Goal: Complete application form

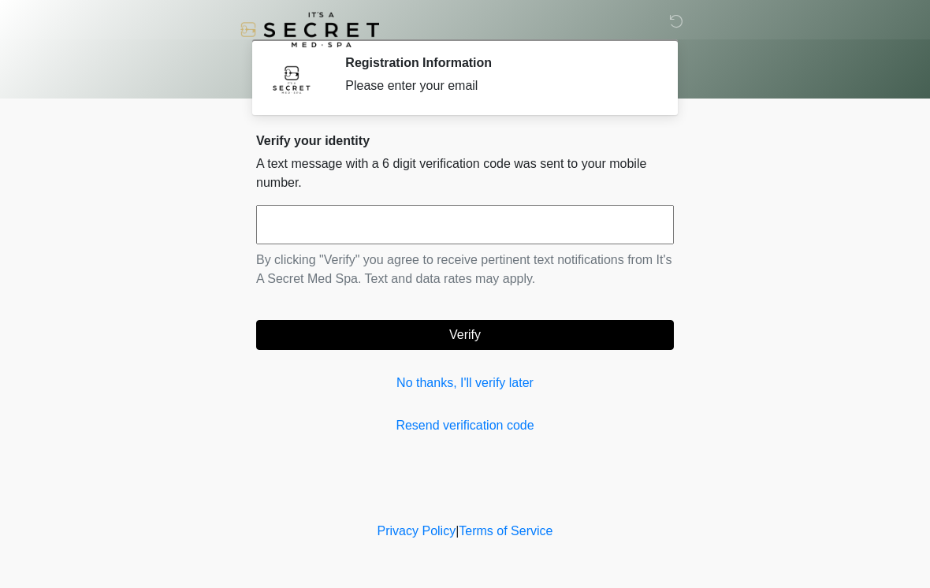
click at [482, 222] on input "text" at bounding box center [465, 224] width 418 height 39
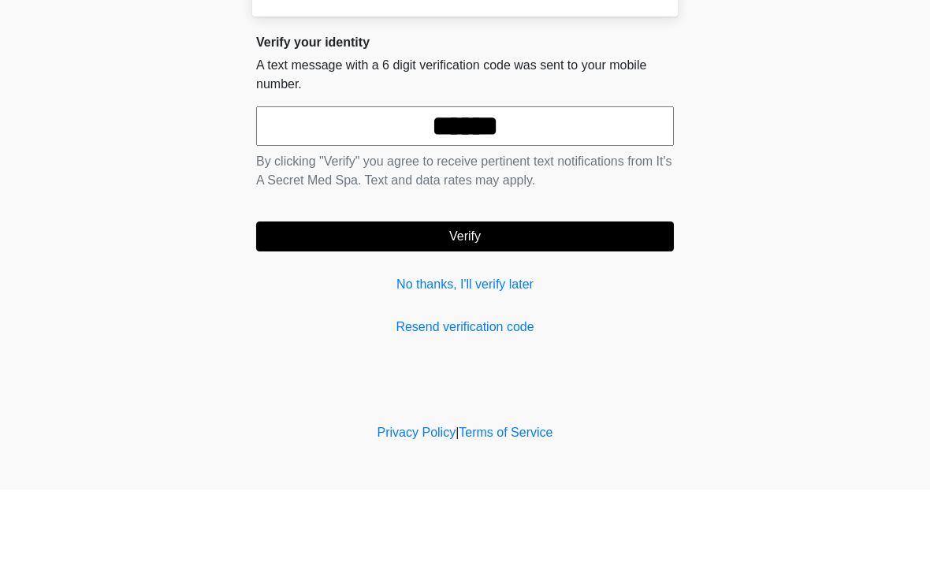
type input "******"
click at [533, 320] on button "Verify" at bounding box center [465, 335] width 418 height 30
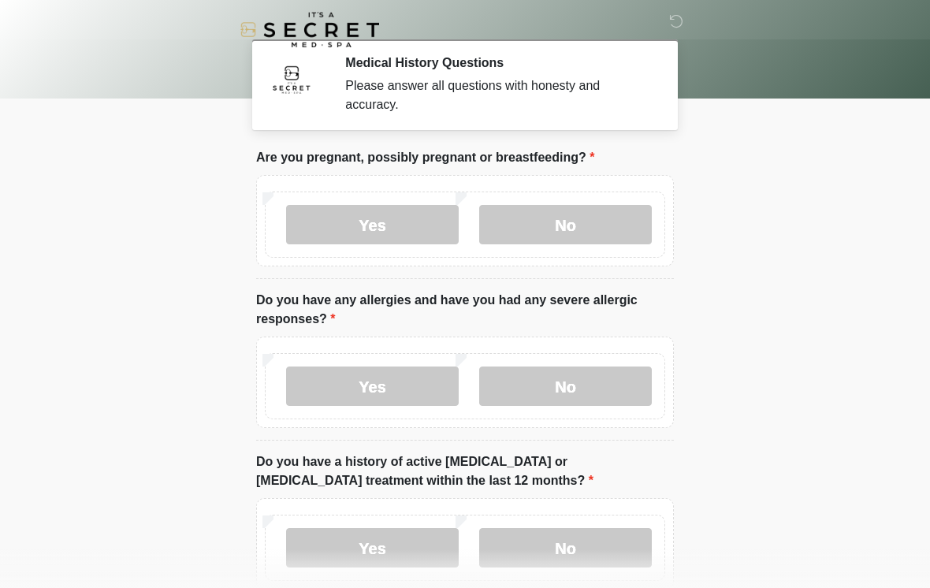
click at [557, 224] on label "No" at bounding box center [565, 224] width 173 height 39
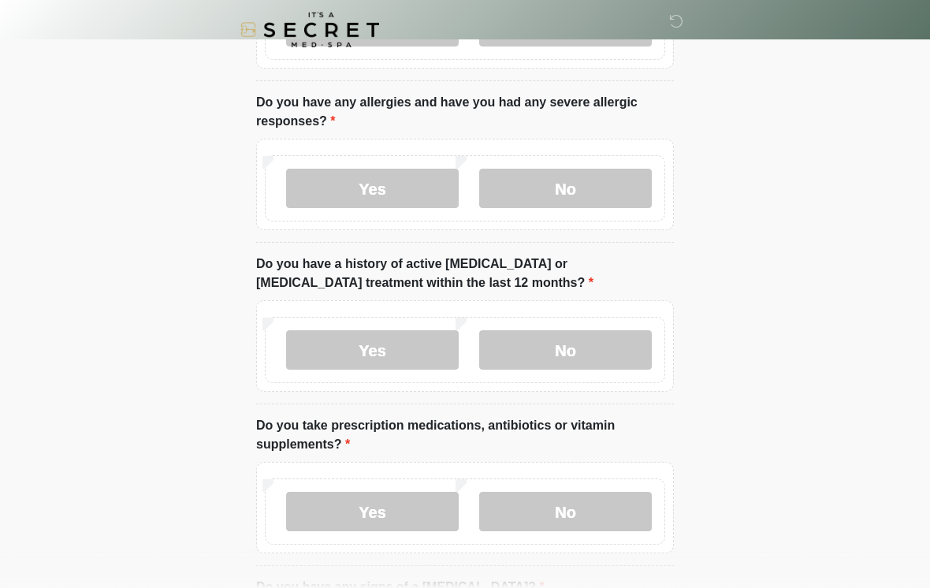
scroll to position [199, 0]
click at [559, 194] on label "No" at bounding box center [565, 187] width 173 height 39
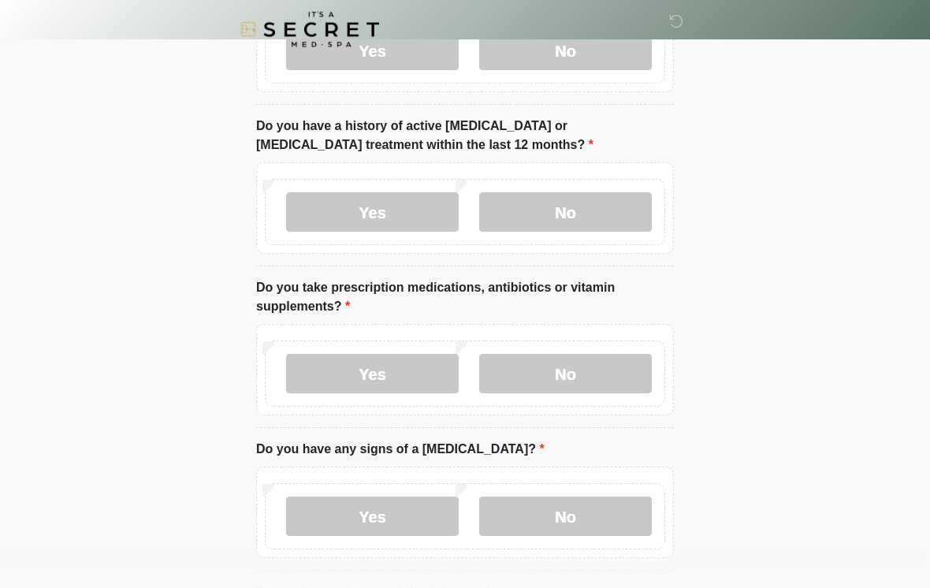
scroll to position [336, 0]
click at [618, 214] on label "No" at bounding box center [565, 211] width 173 height 39
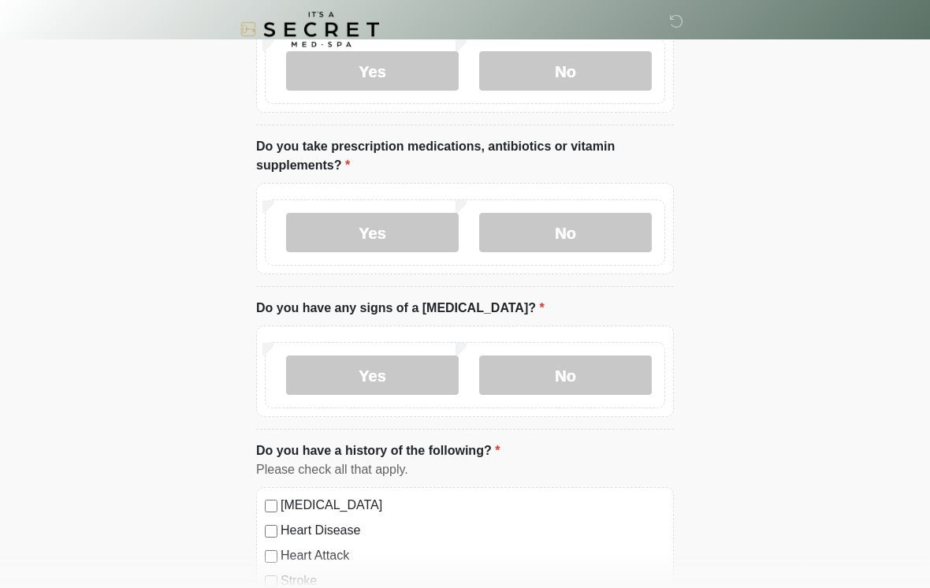
scroll to position [477, 0]
click at [401, 225] on label "Yes" at bounding box center [372, 232] width 173 height 39
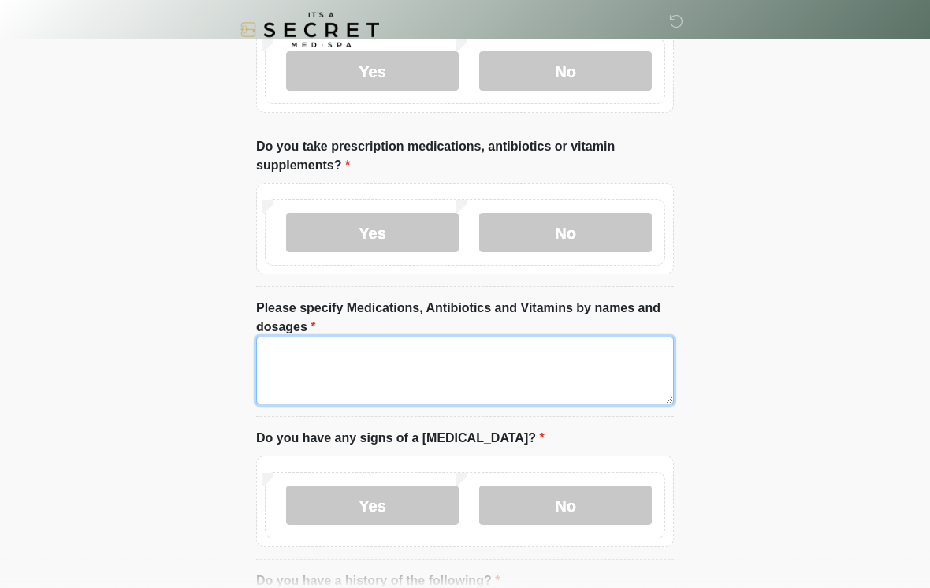
click at [353, 378] on textarea "Please specify Medications, Antibiotics and Vitamins by names and dosages" at bounding box center [465, 371] width 418 height 68
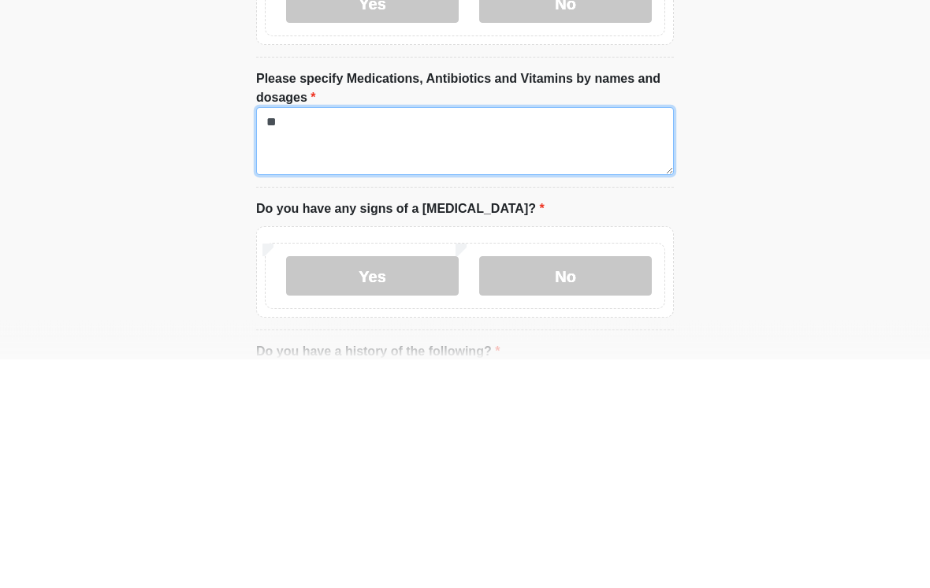
type textarea "*"
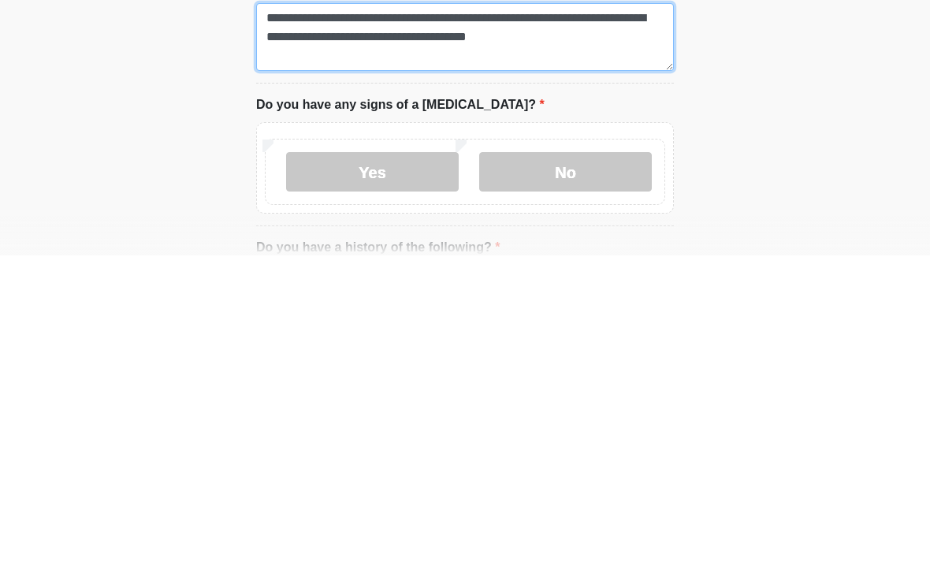
scroll to position [481, 0]
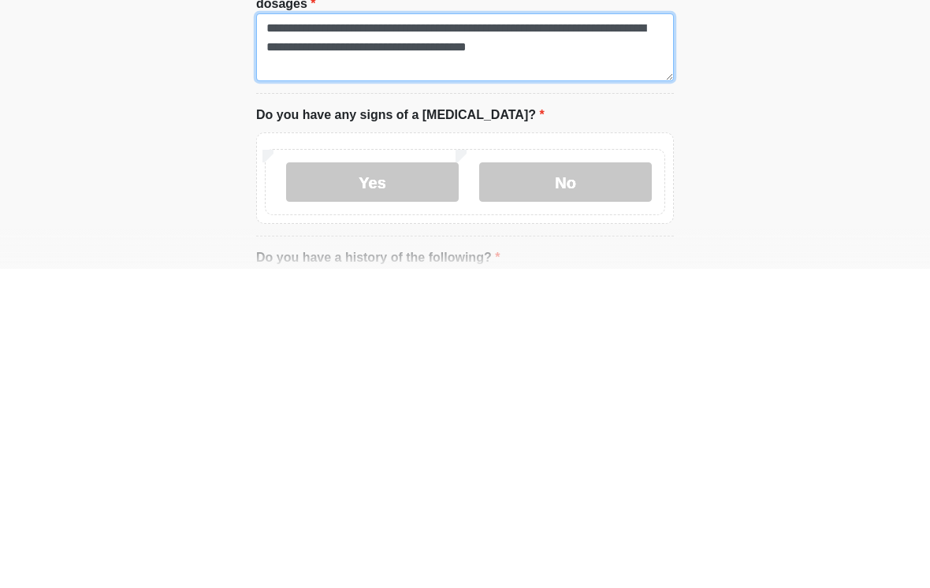
type textarea "**********"
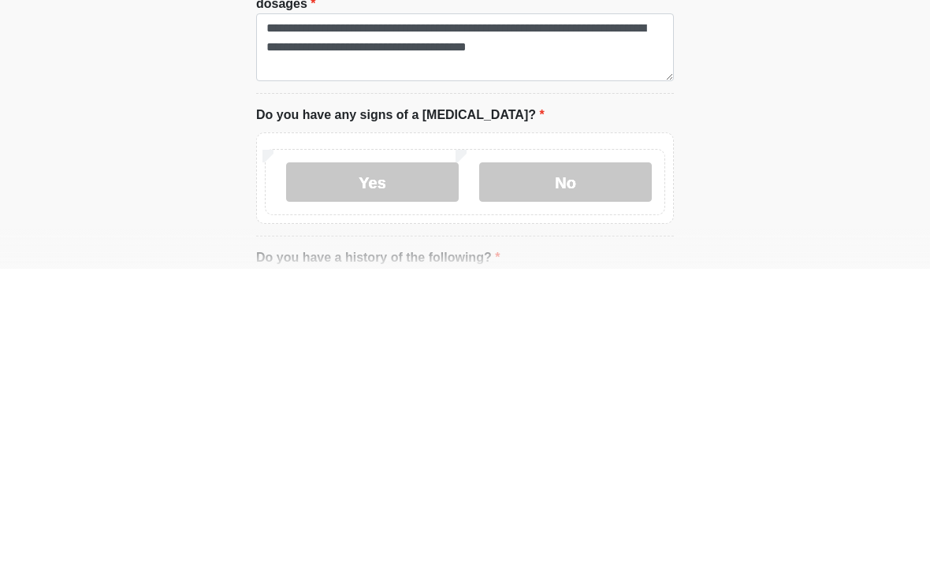
click at [549, 482] on label "No" at bounding box center [565, 501] width 173 height 39
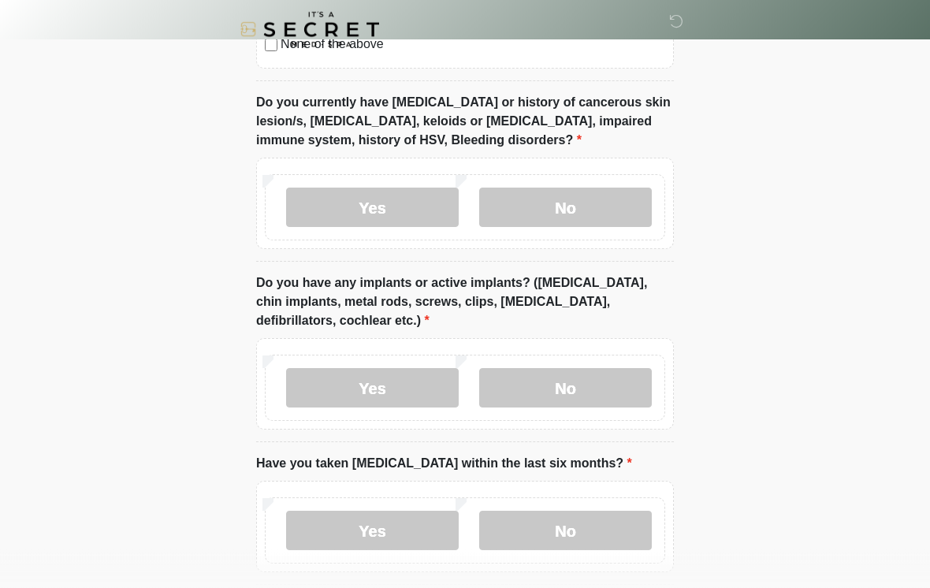
scroll to position [1354, 0]
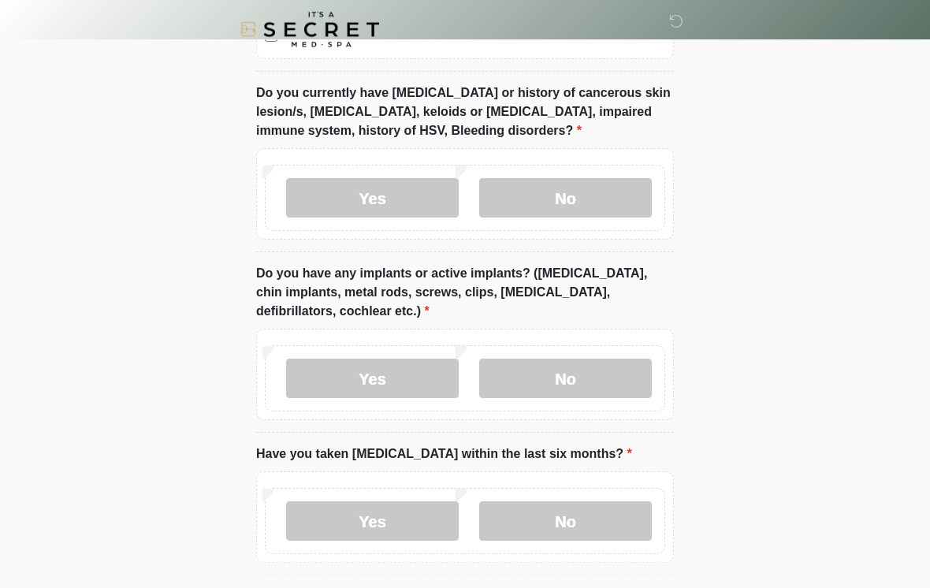
click at [618, 197] on label "No" at bounding box center [565, 198] width 173 height 39
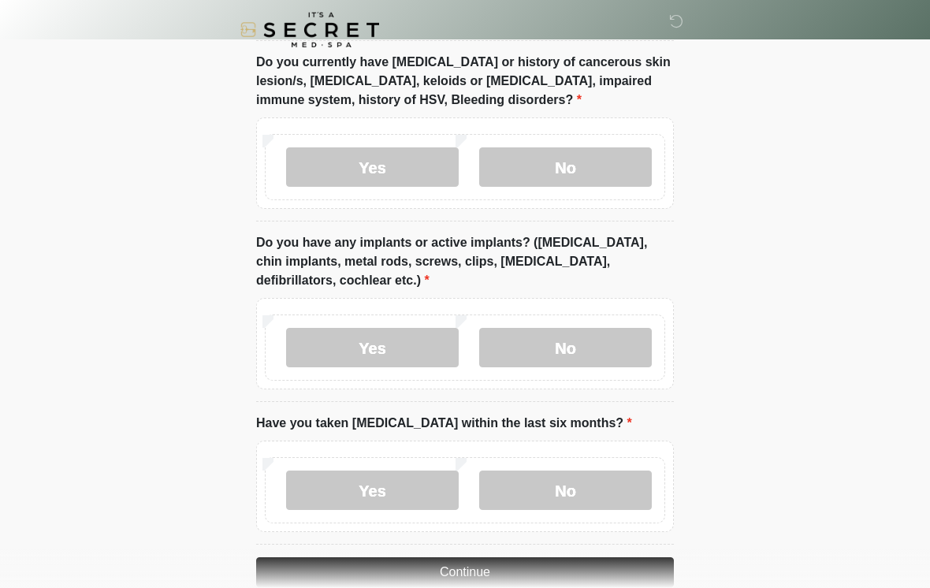
scroll to position [1442, 0]
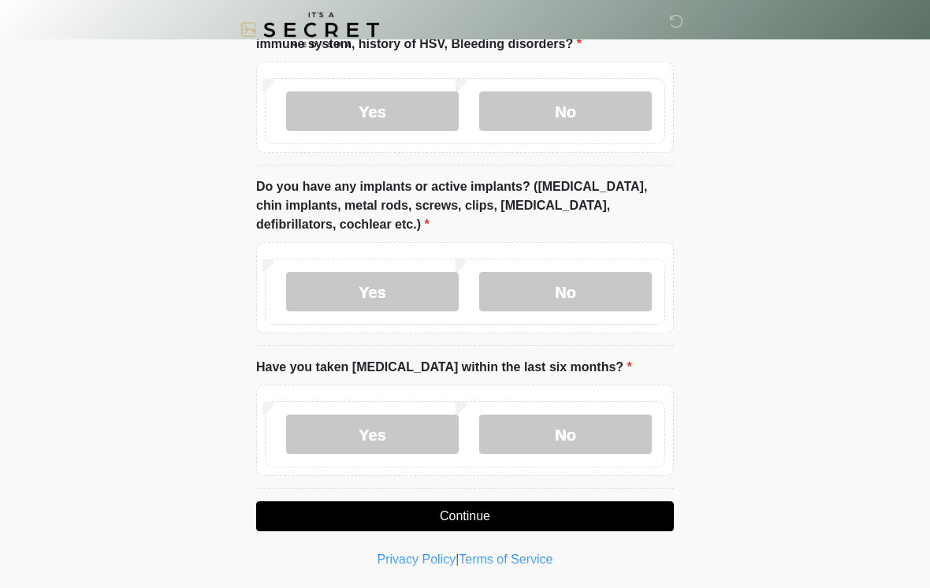
click at [608, 285] on label "No" at bounding box center [565, 291] width 173 height 39
click at [613, 430] on label "No" at bounding box center [565, 434] width 173 height 39
click at [646, 516] on button "Continue" at bounding box center [465, 516] width 418 height 30
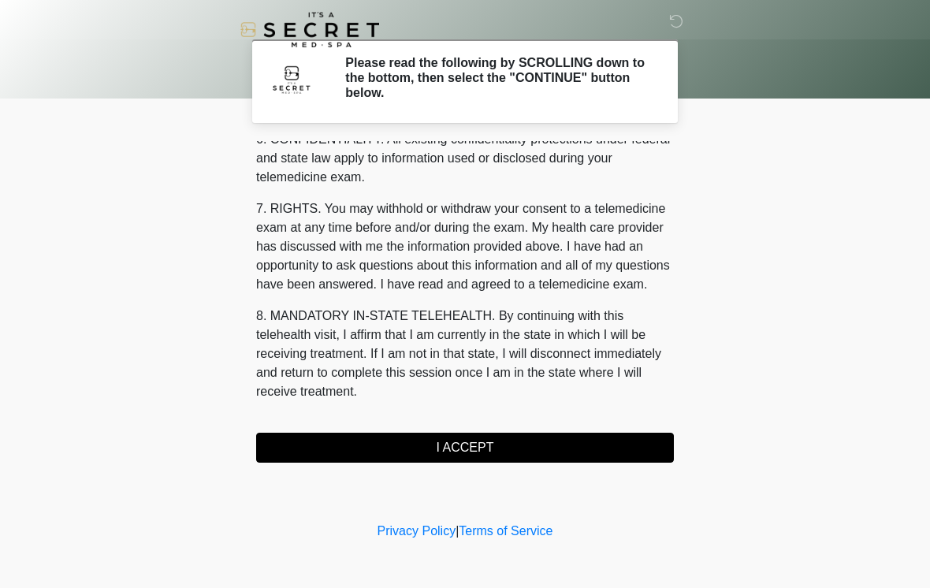
scroll to position [642, 0]
click at [477, 449] on button "I ACCEPT" at bounding box center [465, 448] width 418 height 30
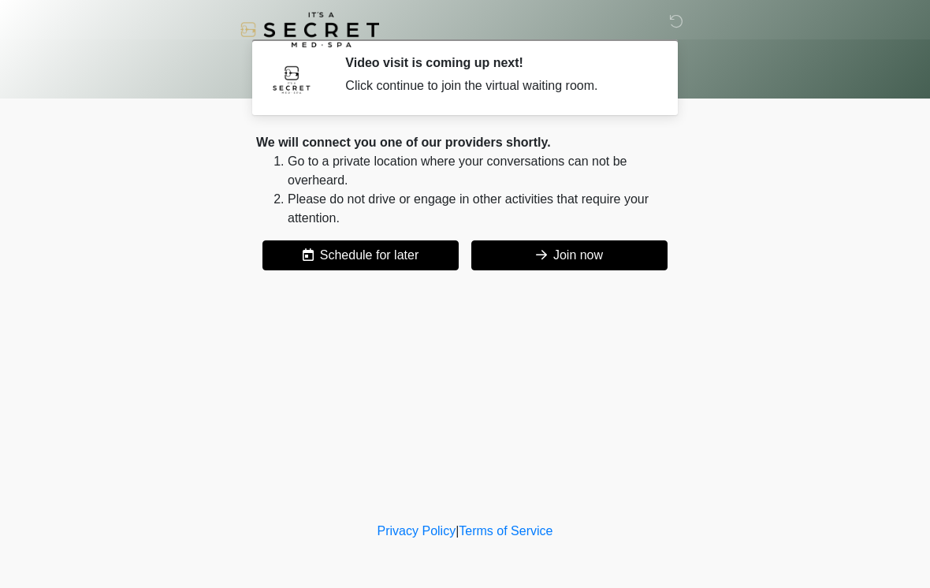
click at [568, 248] on button "Join now" at bounding box center [569, 255] width 196 height 30
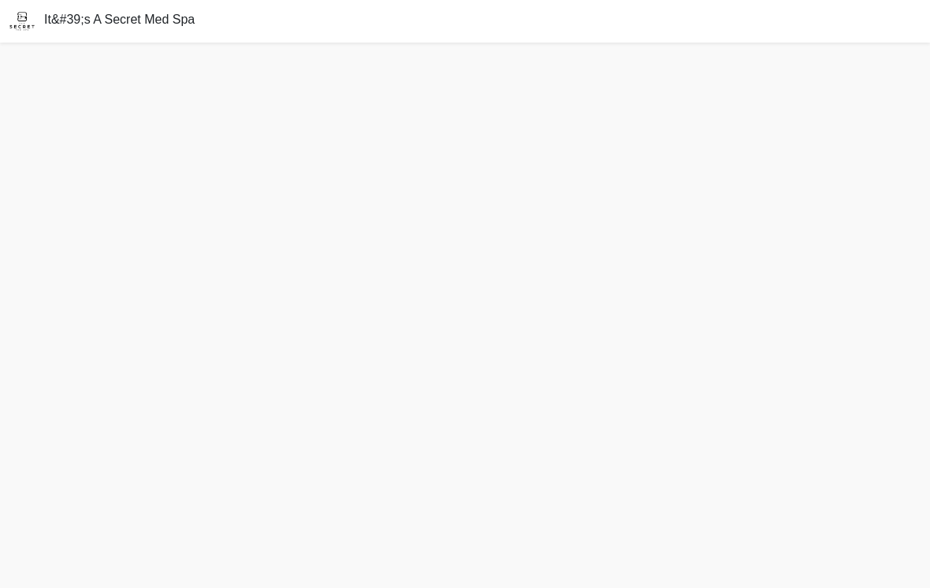
scroll to position [5, 0]
